Goal: Task Accomplishment & Management: Use online tool/utility

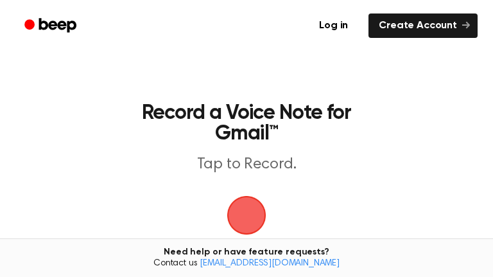
click at [241, 210] on span "button" at bounding box center [246, 215] width 71 height 71
click at [254, 200] on span "button" at bounding box center [246, 215] width 39 height 39
